Goal: Check status: Check status

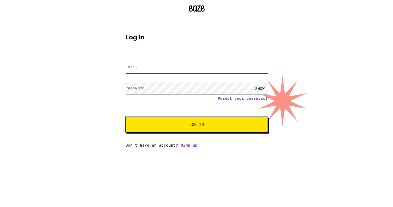
type input "[EMAIL_ADDRESS][DOMAIN_NAME]"
click at [227, 129] on button "Log In" at bounding box center [197, 124] width 143 height 16
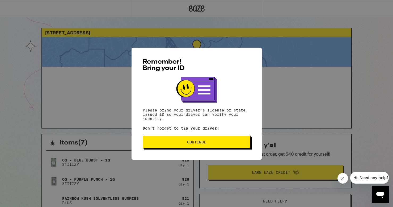
click at [217, 145] on button "Continue" at bounding box center [197, 142] width 108 height 13
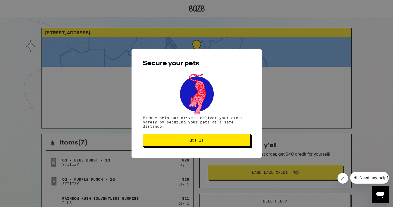
click at [217, 142] on span "Got it" at bounding box center [196, 140] width 99 height 4
